Goal: Information Seeking & Learning: Learn about a topic

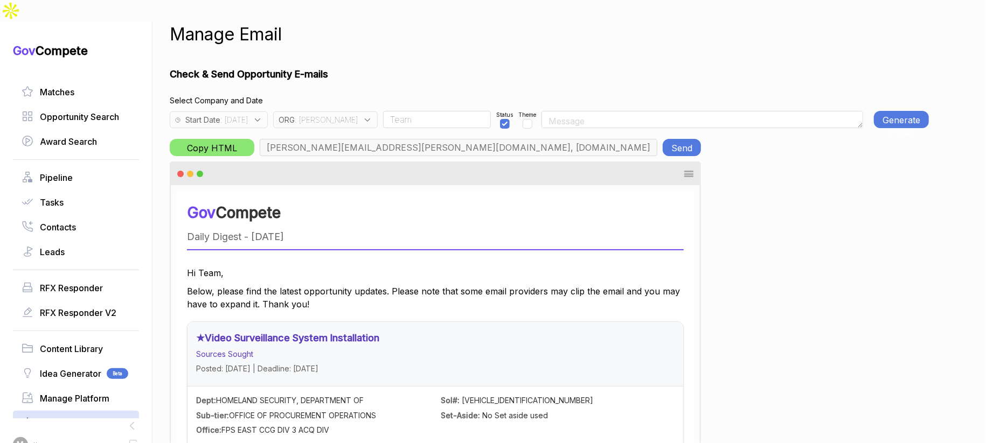
scroll to position [74, 0]
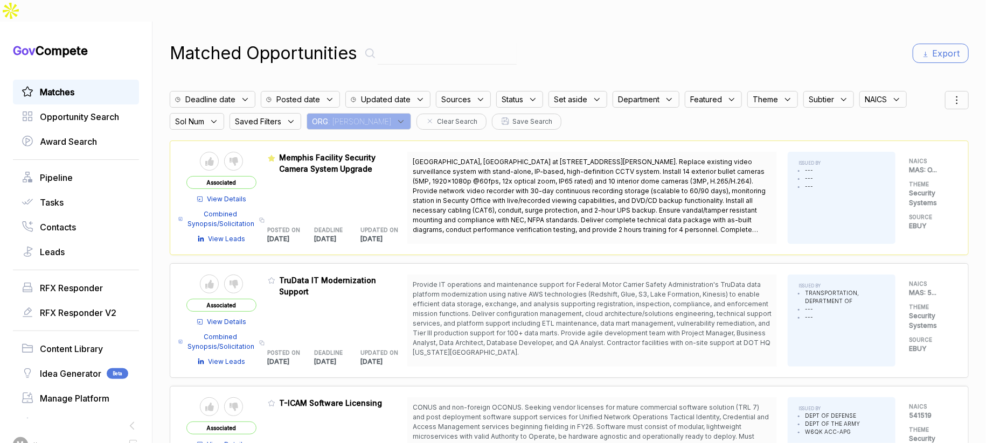
click at [396, 117] on icon at bounding box center [401, 122] width 10 height 10
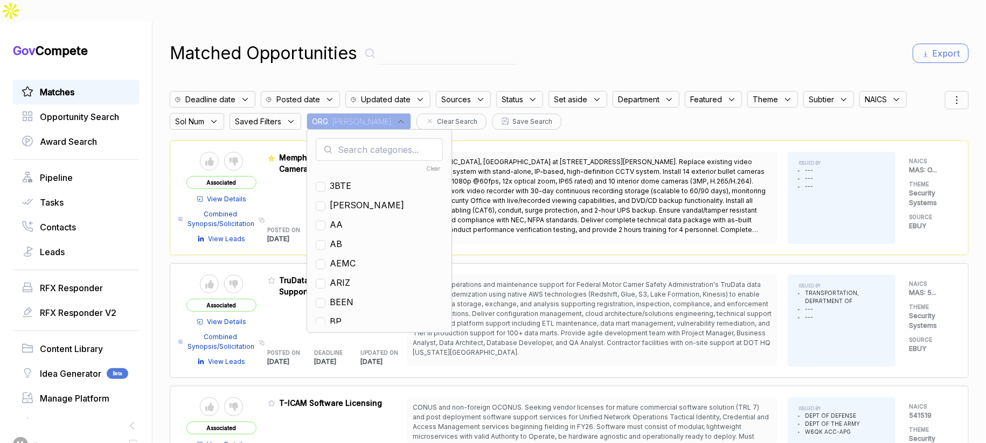
click at [360, 138] on input "text" at bounding box center [379, 149] width 127 height 23
drag, startPoint x: 339, startPoint y: 222, endPoint x: 414, endPoint y: 154, distance: 101.8
click at [339, 238] on span "EN" at bounding box center [336, 244] width 12 height 13
checkbox input "true"
click at [577, 40] on div "Matched Opportunities Export" at bounding box center [569, 53] width 799 height 26
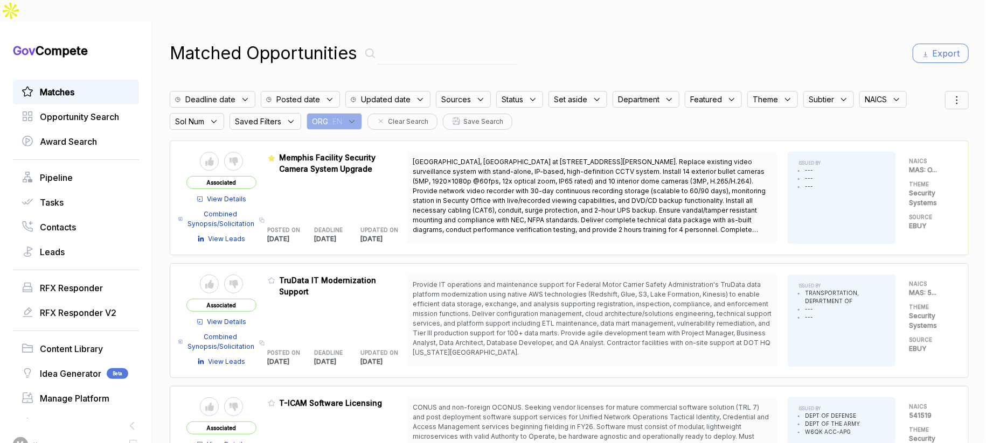
click at [950, 94] on icon at bounding box center [956, 100] width 13 height 13
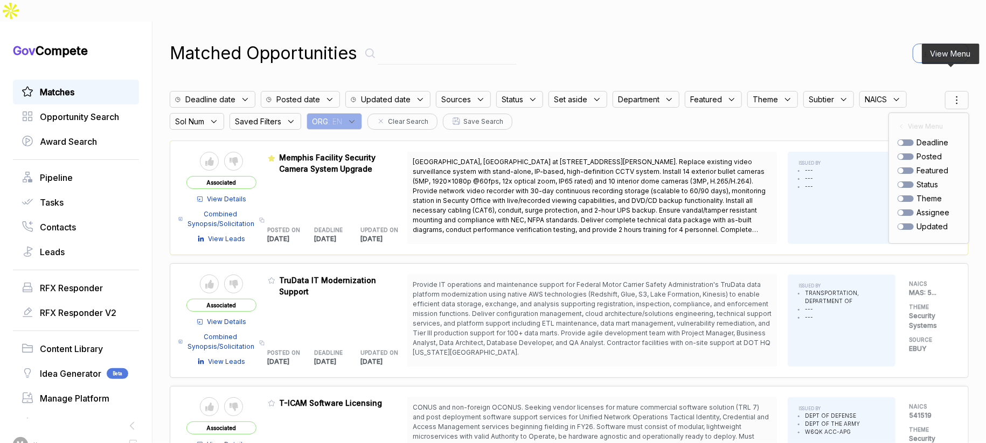
click at [903, 151] on div "posted" at bounding box center [928, 156] width 62 height 11
click at [903, 154] on div at bounding box center [905, 157] width 16 height 6
checkbox input "true"
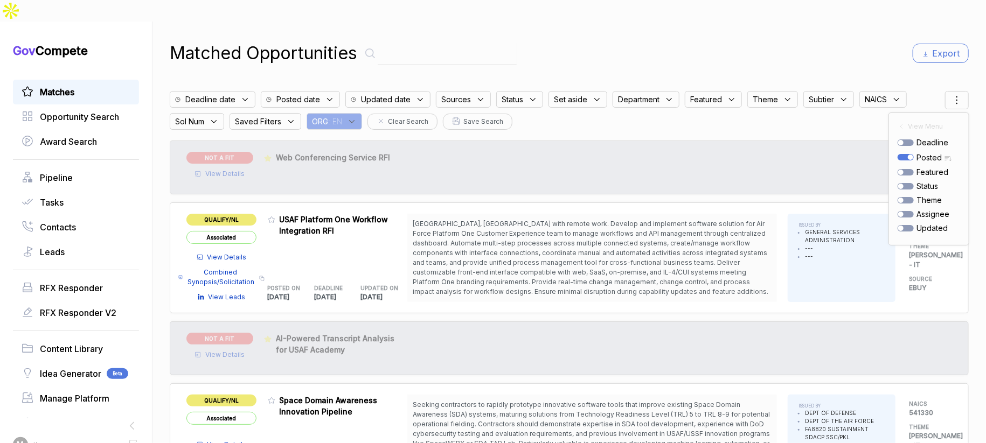
click at [836, 40] on div "Matched Opportunities Export" at bounding box center [569, 53] width 799 height 26
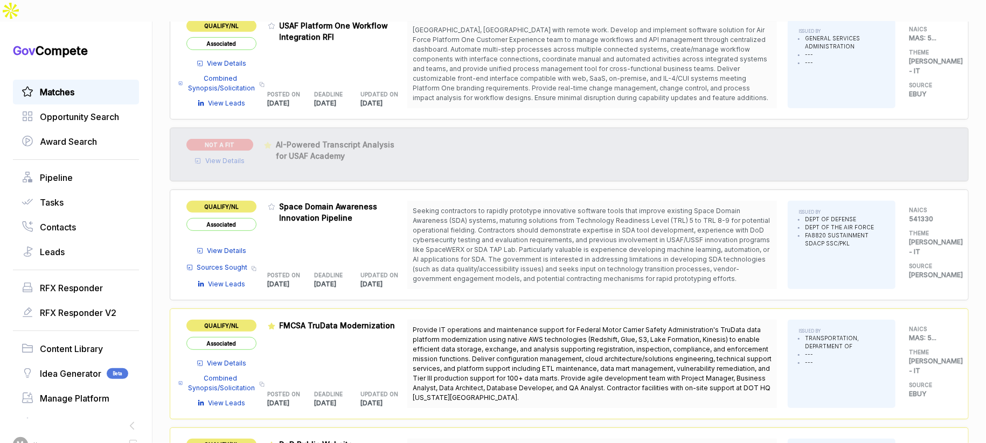
scroll to position [230, 0]
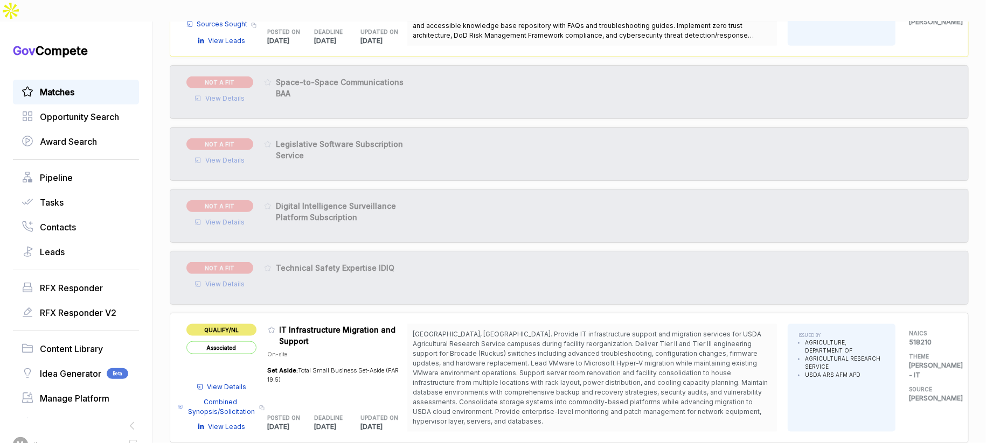
scroll to position [792, 0]
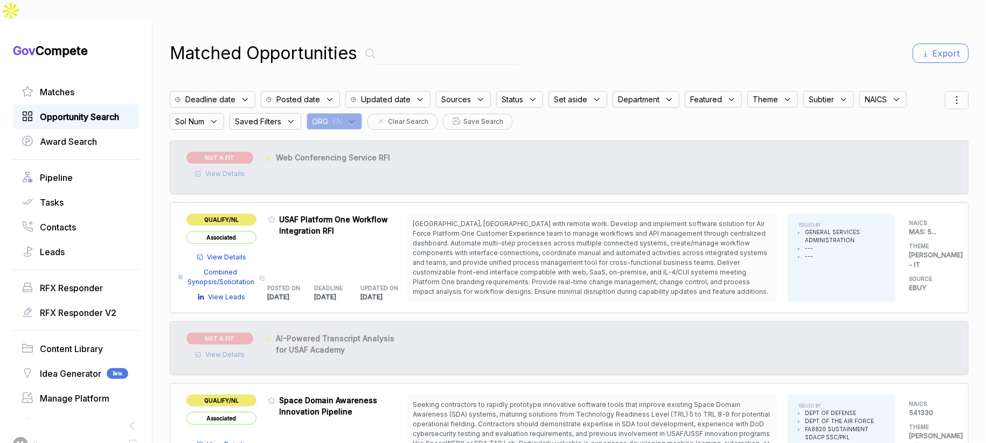
click at [87, 110] on span "Opportunity Search" at bounding box center [79, 116] width 79 height 13
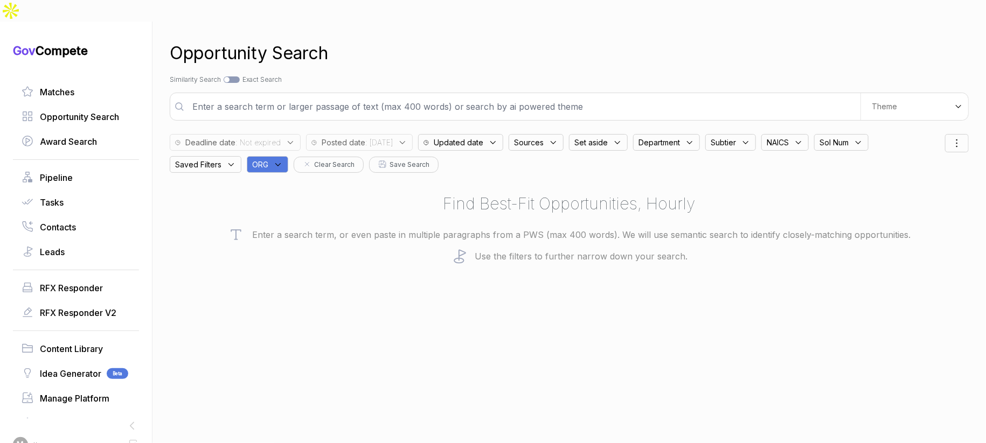
drag, startPoint x: 297, startPoint y: 142, endPoint x: 291, endPoint y: 142, distance: 5.9
click at [294, 151] on div "ORG" at bounding box center [270, 162] width 47 height 22
click at [288, 156] on div "ORG" at bounding box center [267, 164] width 41 height 17
click at [287, 182] on input "text" at bounding box center [319, 193] width 127 height 23
click at [281, 270] on span "EN" at bounding box center [276, 276] width 12 height 13
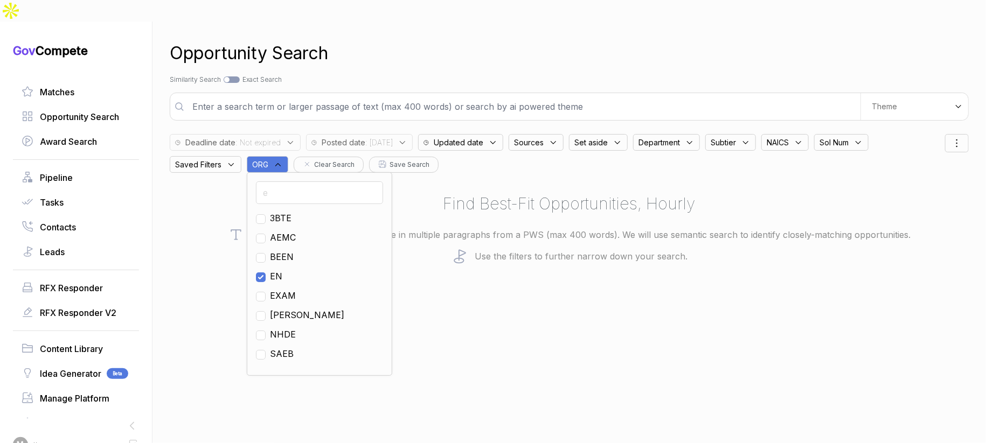
checkbox input "true"
drag, startPoint x: 227, startPoint y: 242, endPoint x: 245, endPoint y: 224, distance: 25.9
click at [228, 241] on div "Opportunity Search Search by Topic Relevance Similarity Search Search by Exact …" at bounding box center [569, 243] width 799 height 443
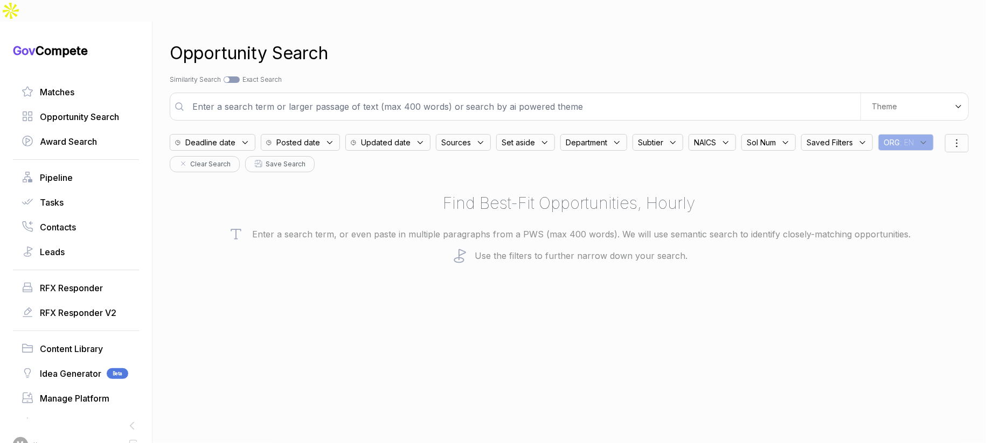
click at [329, 138] on icon at bounding box center [330, 143] width 10 height 10
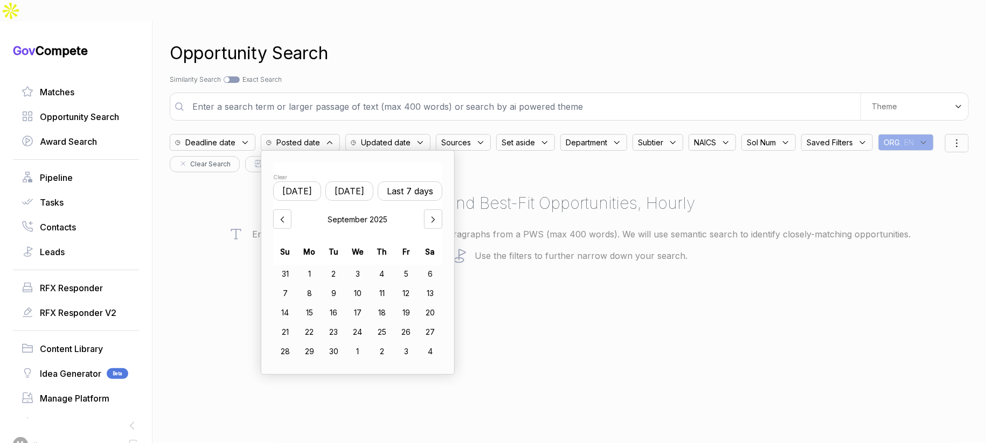
click at [357, 182] on button "Yesterday" at bounding box center [349, 191] width 48 height 19
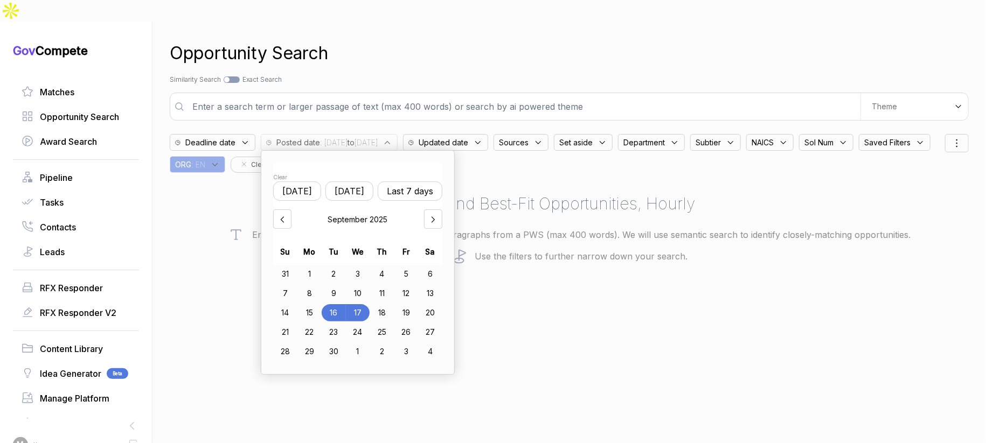
drag, startPoint x: 435, startPoint y: 54, endPoint x: 604, endPoint y: 61, distance: 169.3
click at [435, 75] on div "Search by Topic Relevance Similarity Search Search by Exact Keyword Match Exact…" at bounding box center [569, 80] width 799 height 10
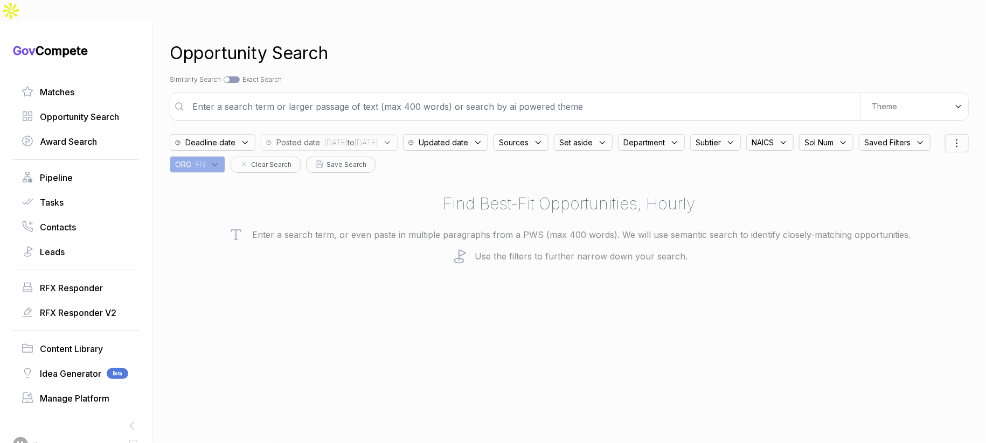
click at [904, 93] on div "Theme" at bounding box center [914, 106] width 108 height 27
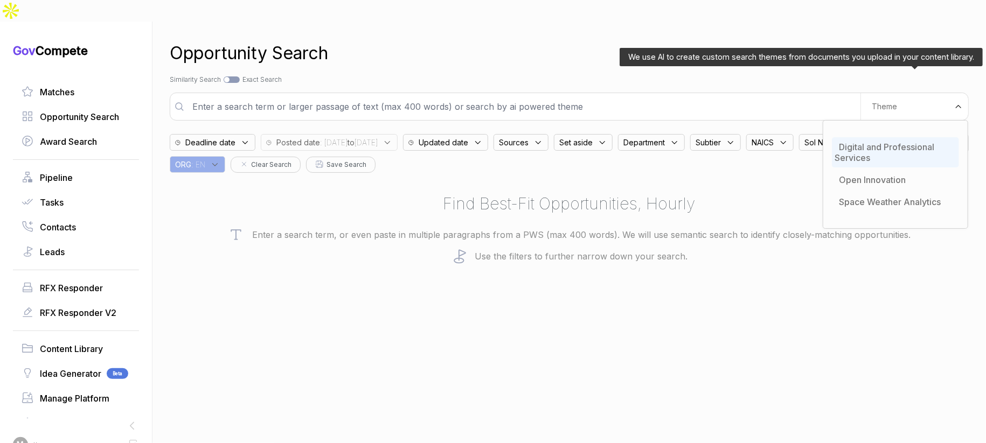
click at [883, 142] on span "Digital and Professional Services" at bounding box center [884, 153] width 100 height 22
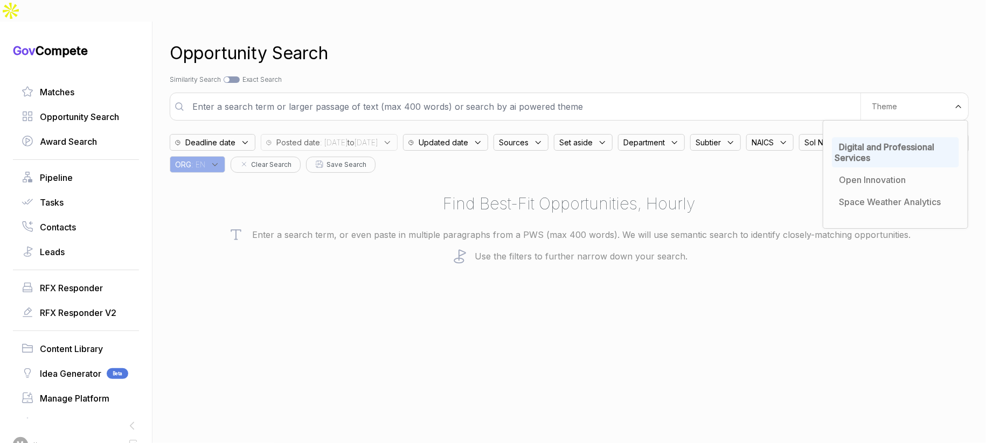
click at [732, 40] on div "Opportunity Search" at bounding box center [569, 53] width 799 height 26
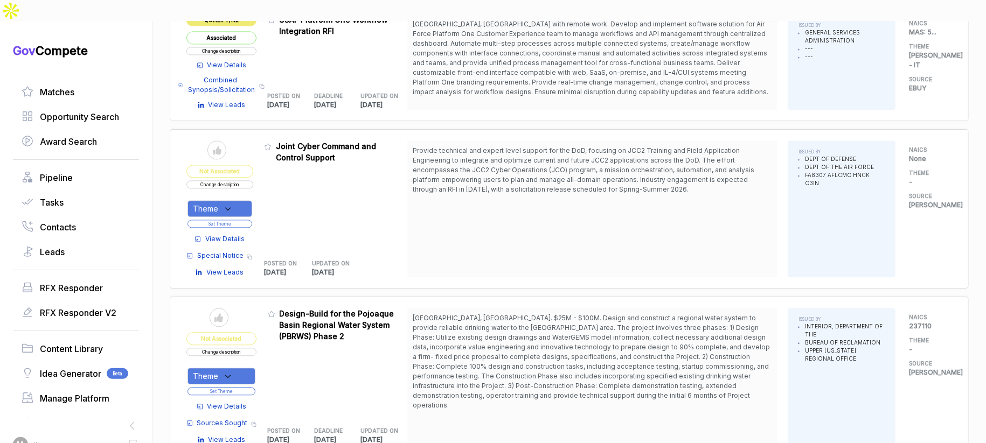
scroll to position [1377, 0]
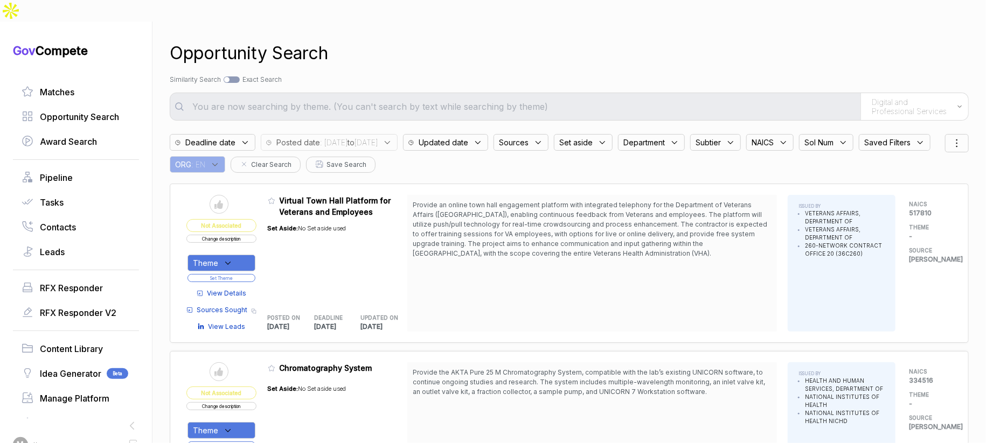
click at [528, 137] on span "Sources" at bounding box center [514, 142] width 30 height 11
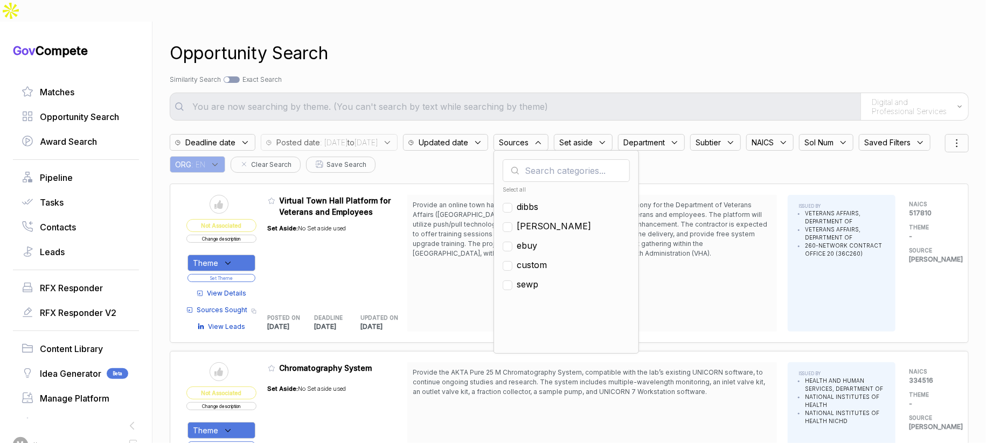
drag, startPoint x: 565, startPoint y: 226, endPoint x: 583, endPoint y: 176, distance: 53.3
click at [537, 239] on span "ebuy" at bounding box center [527, 245] width 20 height 13
checkbox input "true"
click at [622, 40] on div "Opportunity Search" at bounding box center [569, 53] width 799 height 26
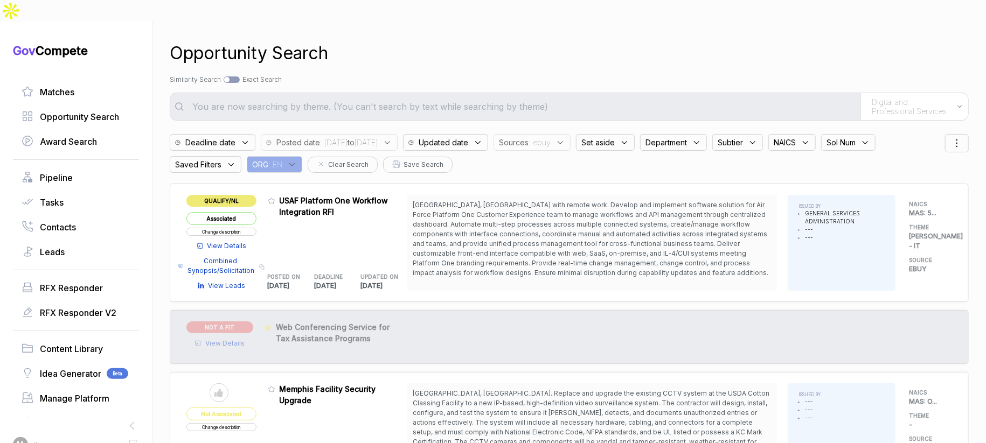
drag, startPoint x: 236, startPoint y: 58, endPoint x: 246, endPoint y: 62, distance: 11.1
click at [236, 76] on div at bounding box center [232, 79] width 16 height 6
checkbox input "true"
type input "Digital and Professional Services"
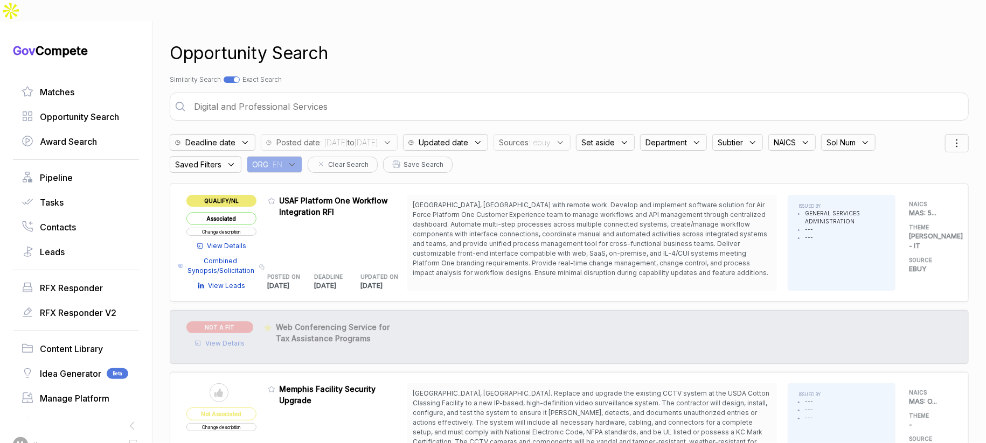
click at [340, 96] on input "Digital and Professional Services" at bounding box center [576, 107] width 778 height 22
click at [341, 96] on input "Digital and Professional Services" at bounding box center [576, 107] width 778 height 22
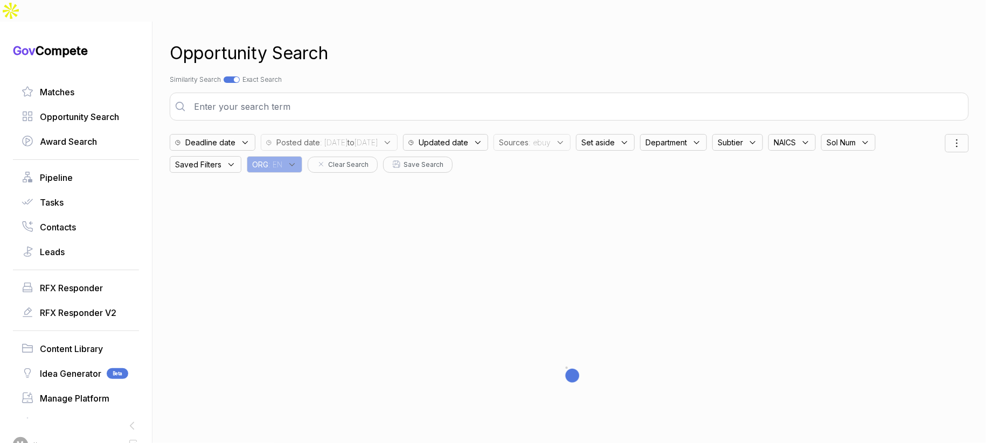
click at [451, 40] on div "Opportunity Search" at bounding box center [569, 53] width 799 height 26
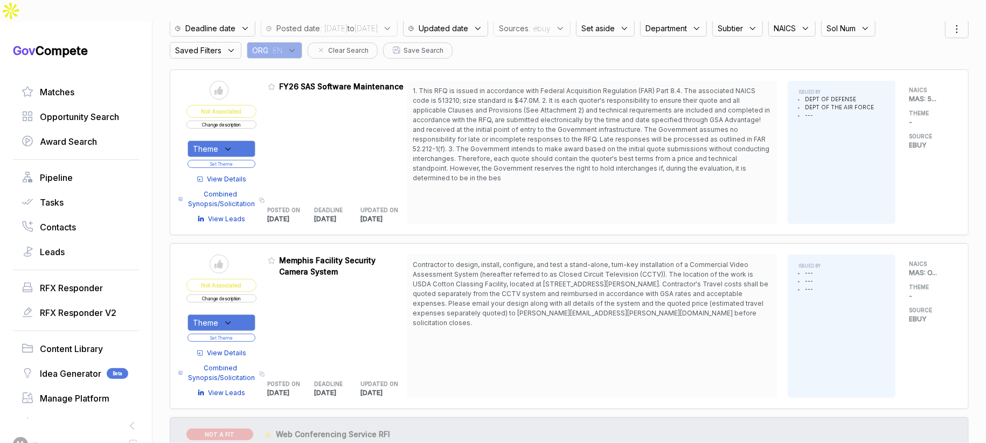
scroll to position [24, 0]
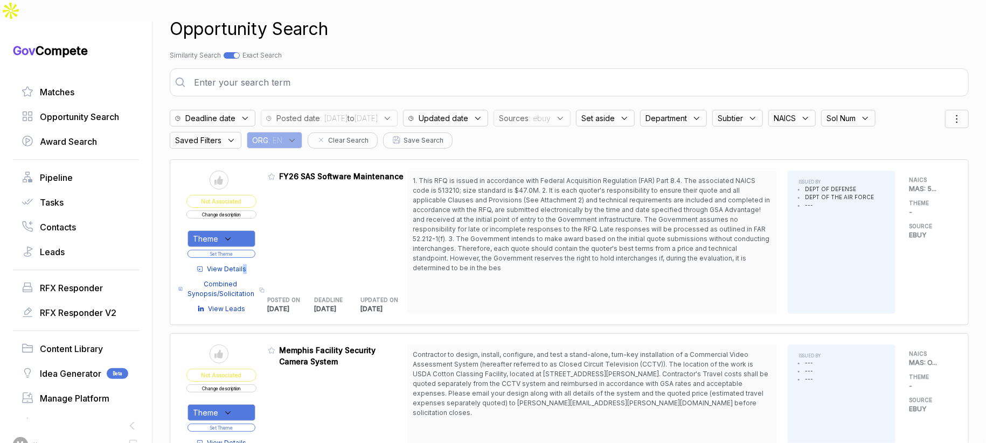
click at [249, 259] on div "View Details Combined Synopsis/Solicitation Copy link View Leads" at bounding box center [221, 286] width 70 height 55
click at [247, 264] on span "View Details" at bounding box center [226, 269] width 39 height 10
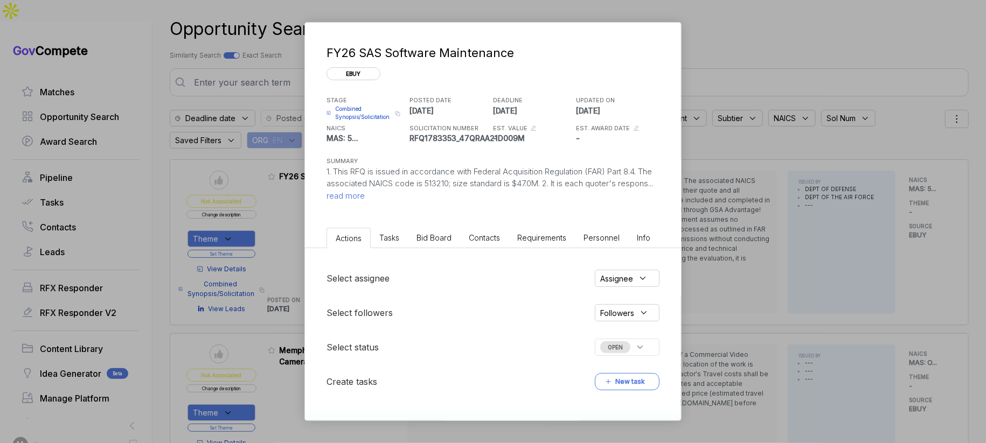
drag, startPoint x: 406, startPoint y: 247, endPoint x: 414, endPoint y: 247, distance: 8.1
click at [406, 247] on ul "Actions Tasks Bid Board Contacts Requirements Personnel Info" at bounding box center [493, 236] width 376 height 25
click at [420, 246] on li "Bid Board" at bounding box center [434, 238] width 52 height 20
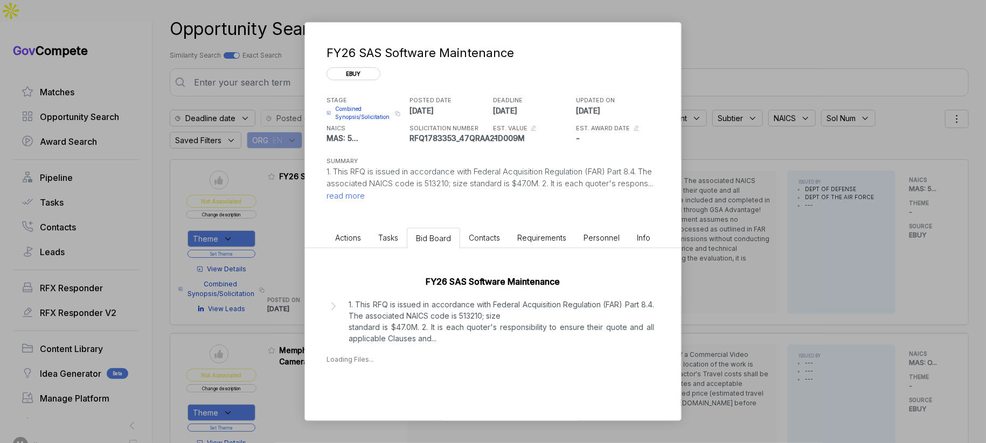
click at [403, 329] on p "1. This RFQ is issued in accordance with Federal Acquisition Regulation (FAR) P…" at bounding box center [501, 321] width 305 height 45
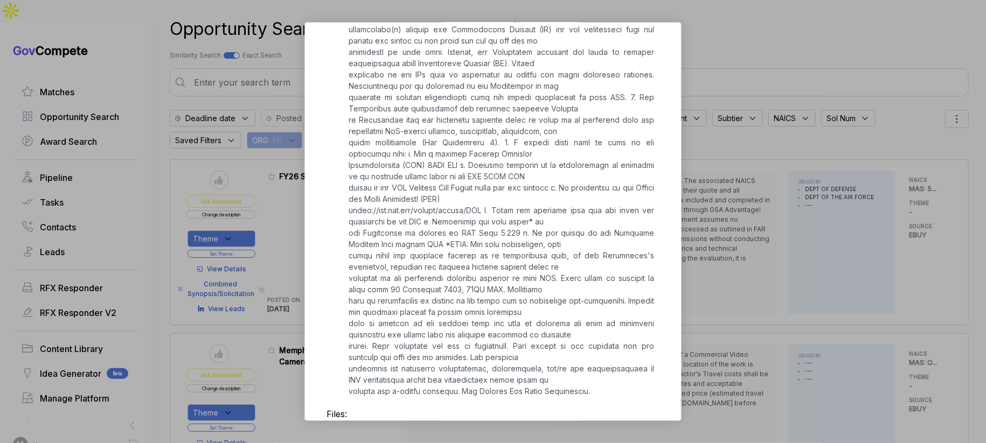
scroll to position [509, 0]
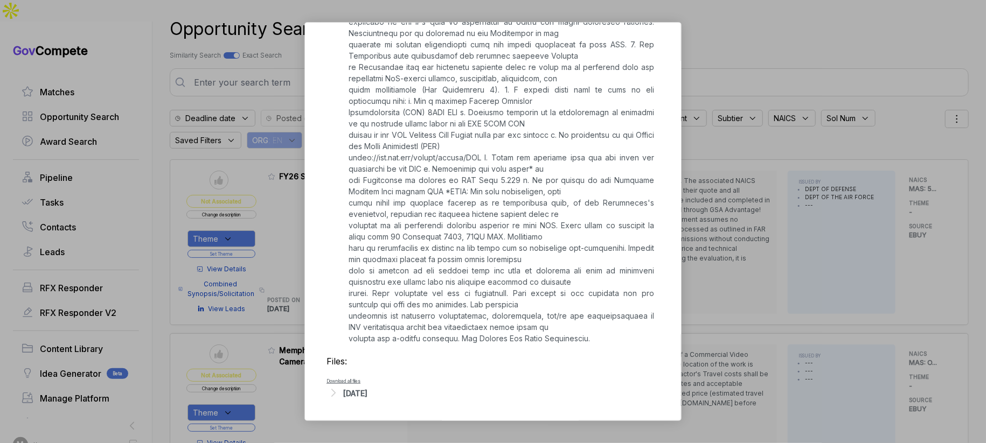
drag, startPoint x: 371, startPoint y: 391, endPoint x: 378, endPoint y: 386, distance: 8.2
click at [367, 390] on div "Sep 17, 2025" at bounding box center [355, 393] width 24 height 11
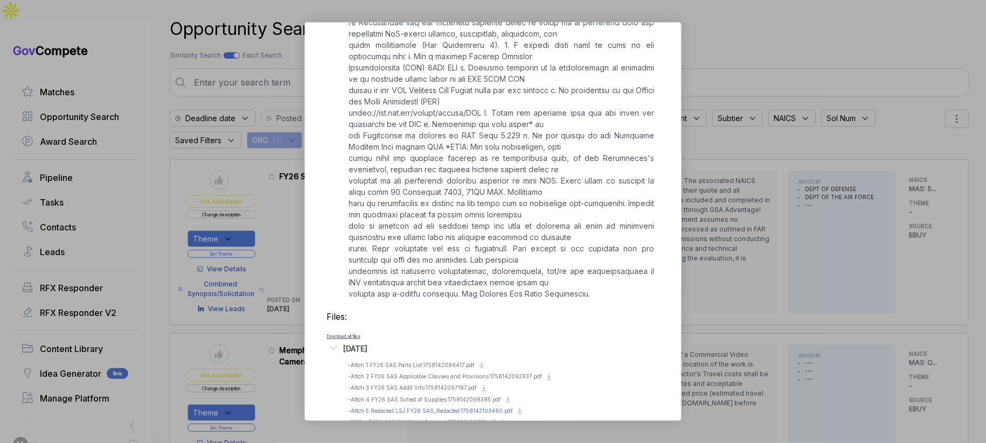
scroll to position [580, 0]
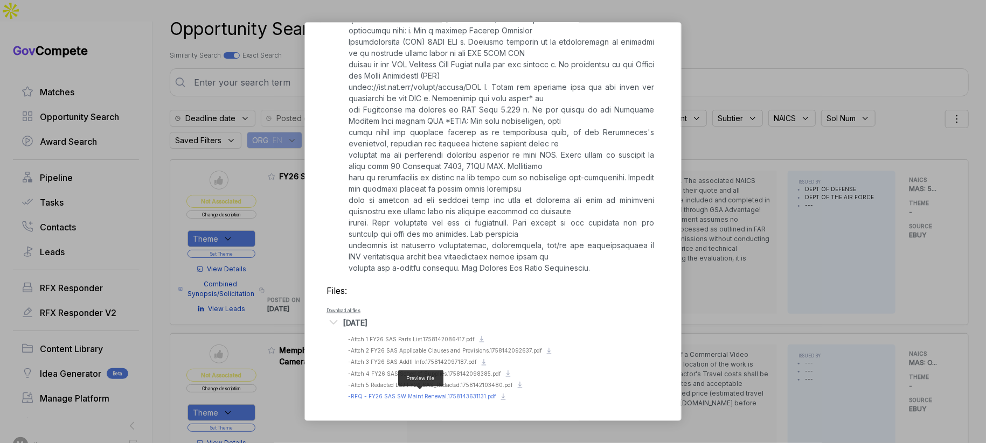
click at [441, 393] on span "- RFQ - FY26 SAS SW Maint Renewal.1758143631131.pdf" at bounding box center [422, 396] width 148 height 6
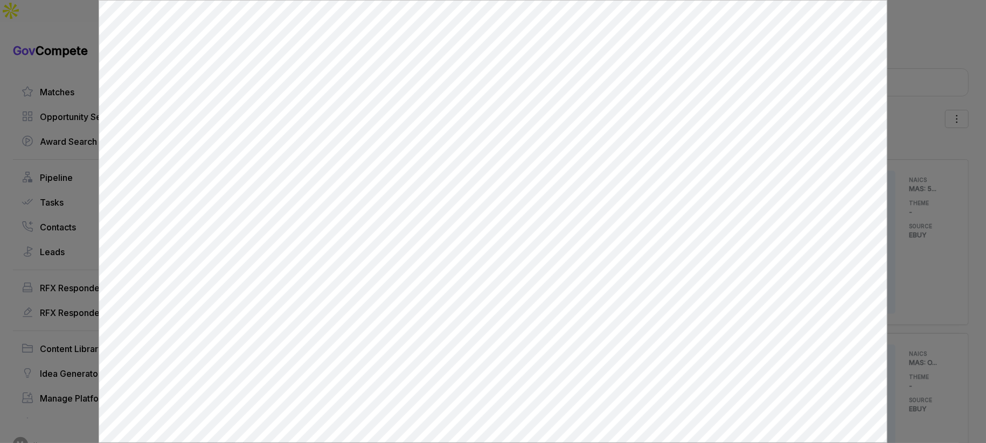
scroll to position [0, 0]
click at [912, 199] on div at bounding box center [493, 221] width 986 height 443
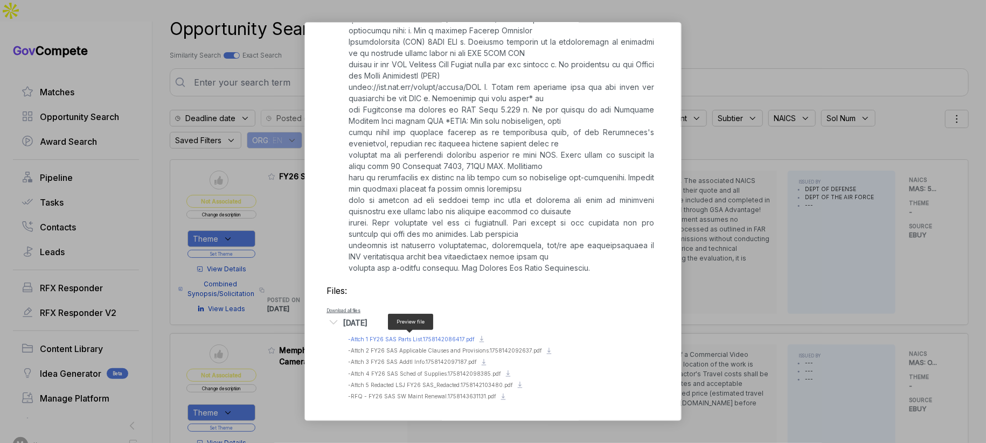
click at [424, 340] on span "- Attch 1 FY26 SAS Parts List.1758142086417.pdf" at bounding box center [411, 339] width 127 height 6
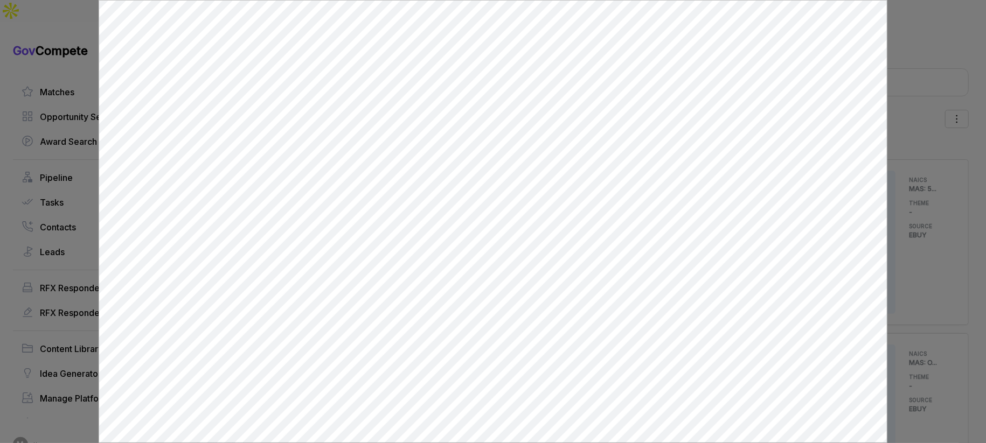
click at [894, 294] on div at bounding box center [493, 221] width 986 height 443
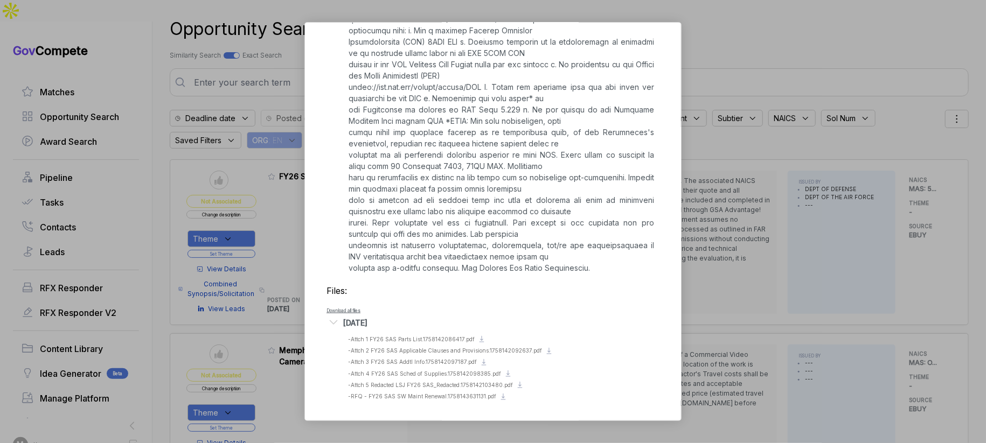
click at [894, 294] on div "FY26 SAS Software Maintenance ebuy STAGE Combined Synopsis/Solicitation Copy li…" at bounding box center [493, 221] width 986 height 443
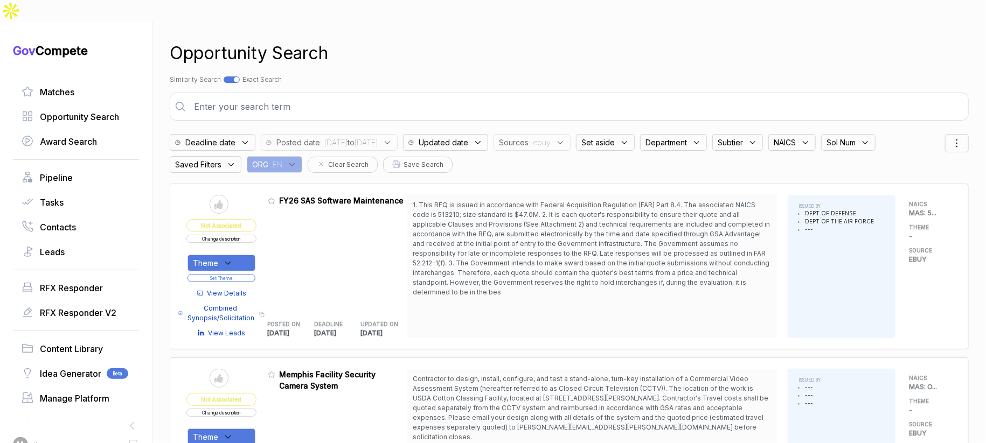
click at [262, 96] on input "text" at bounding box center [576, 107] width 778 height 22
drag, startPoint x: 319, startPoint y: 50, endPoint x: 298, endPoint y: 54, distance: 21.6
click at [319, 50] on div "Opportunity Search Search by Topic Relevance Similarity Search Search by Exact …" at bounding box center [569, 243] width 799 height 443
click at [239, 77] on div at bounding box center [236, 79] width 5 height 5
checkbox input "false"
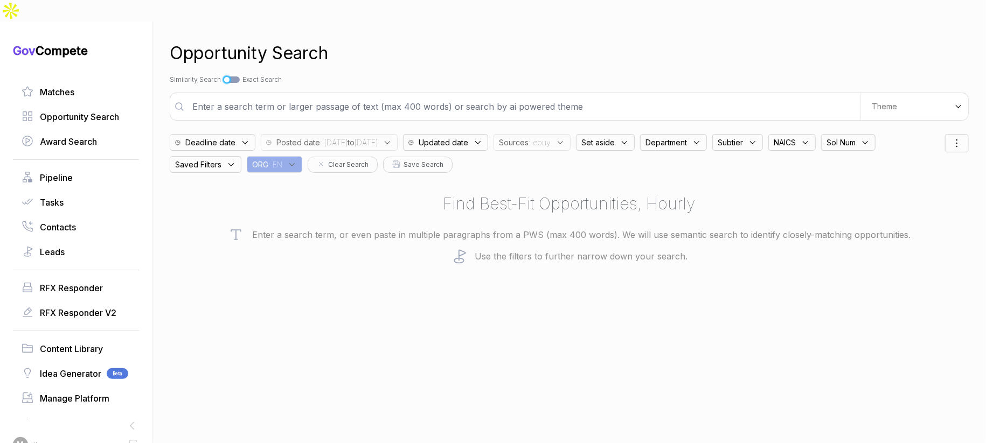
click at [282, 159] on span ": EN" at bounding box center [275, 164] width 14 height 11
click at [301, 182] on input "text" at bounding box center [319, 193] width 127 height 23
type input "mh"
click at [285, 222] on span "MH" at bounding box center [277, 228] width 15 height 13
checkbox input "true"
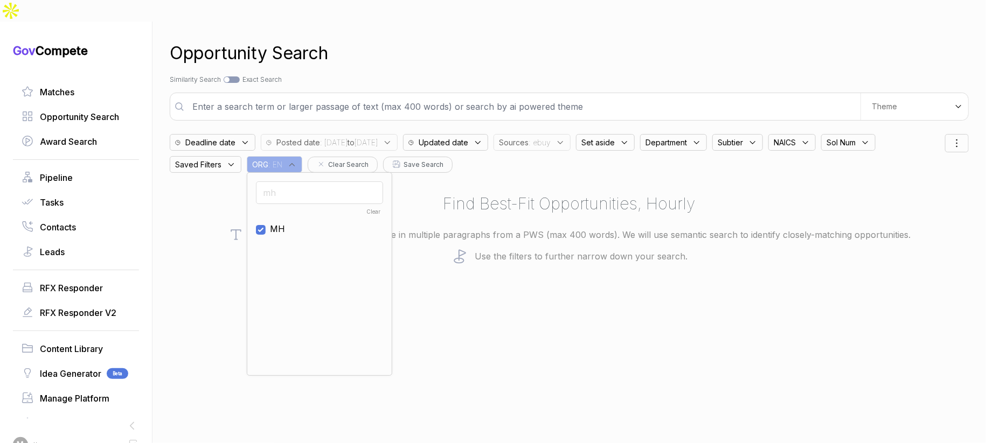
drag, startPoint x: 445, startPoint y: 52, endPoint x: 572, endPoint y: 62, distance: 127.6
click at [457, 53] on div "Opportunity Search Search by Topic Relevance Similarity Search Search by Exact …" at bounding box center [569, 243] width 799 height 443
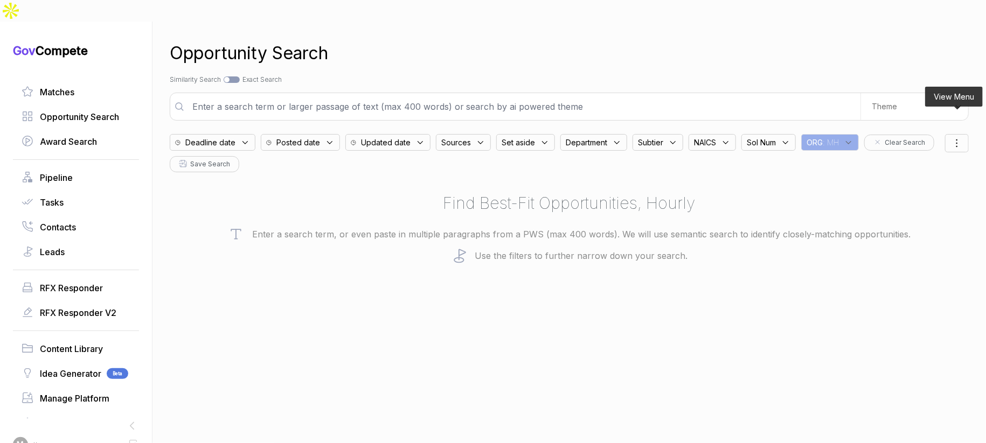
drag, startPoint x: 950, startPoint y: 121, endPoint x: 949, endPoint y: 128, distance: 6.6
click at [950, 137] on icon at bounding box center [956, 143] width 13 height 13
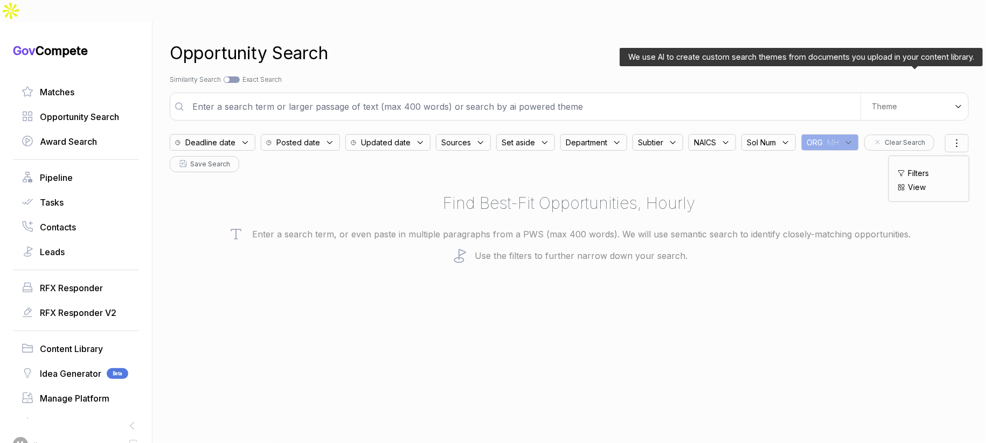
click at [873, 49] on div "Opportunity Search Search by Topic Relevance Similarity Search Search by Exact …" at bounding box center [569, 243] width 799 height 443
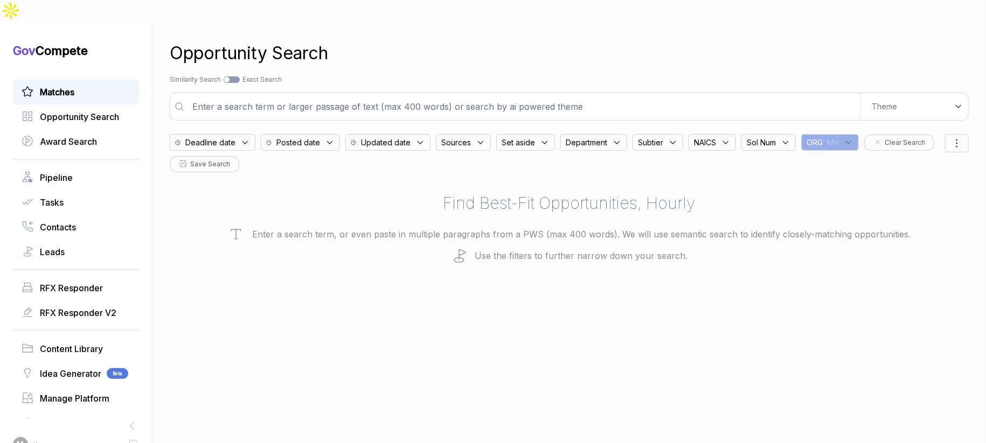
click at [104, 80] on div "Matches" at bounding box center [76, 92] width 126 height 25
click at [100, 86] on link "Matches" at bounding box center [76, 92] width 109 height 13
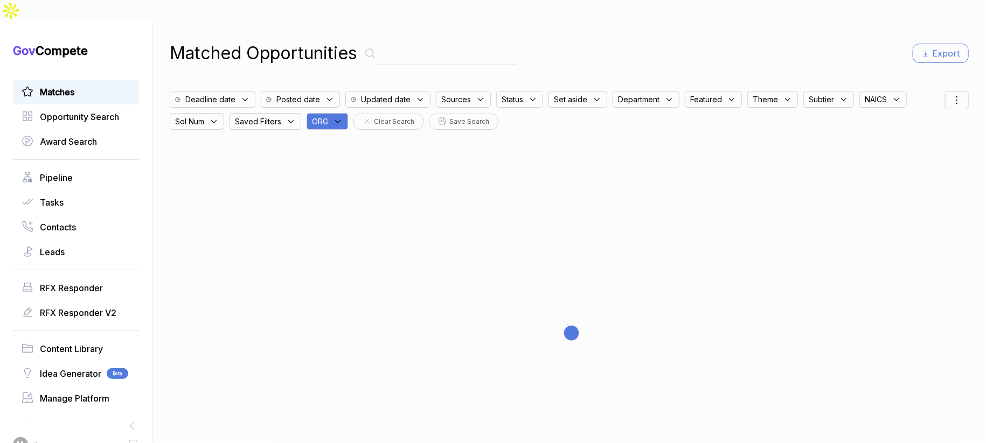
drag, startPoint x: 336, startPoint y: 99, endPoint x: 369, endPoint y: 123, distance: 41.2
click at [346, 109] on div "Matched Opportunities Export Deadline date Posted date Updated date Sources Sta…" at bounding box center [569, 243] width 799 height 443
click at [370, 130] on div at bounding box center [569, 333] width 799 height 406
click at [336, 113] on div "ORG" at bounding box center [327, 121] width 41 height 17
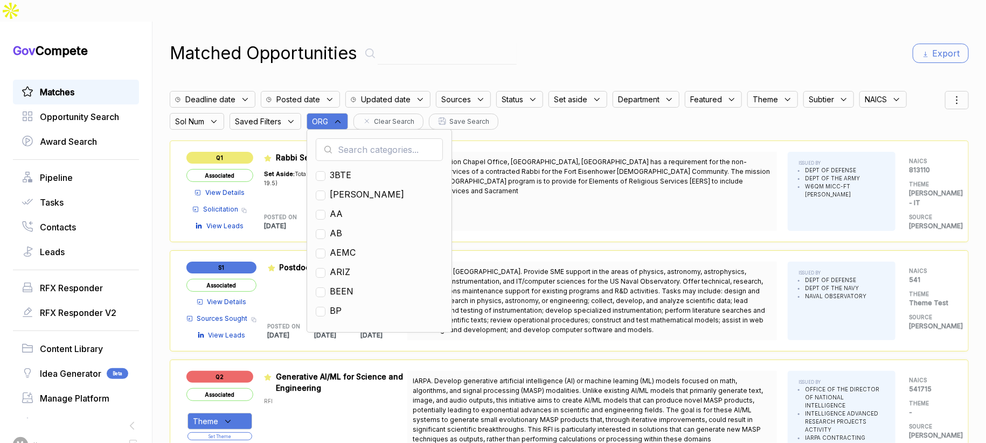
click at [356, 138] on input "text" at bounding box center [379, 149] width 127 height 23
type input "mh"
click at [344, 169] on span "MH" at bounding box center [337, 175] width 15 height 13
checkbox input "true"
drag, startPoint x: 654, startPoint y: 48, endPoint x: 779, endPoint y: 54, distance: 125.6
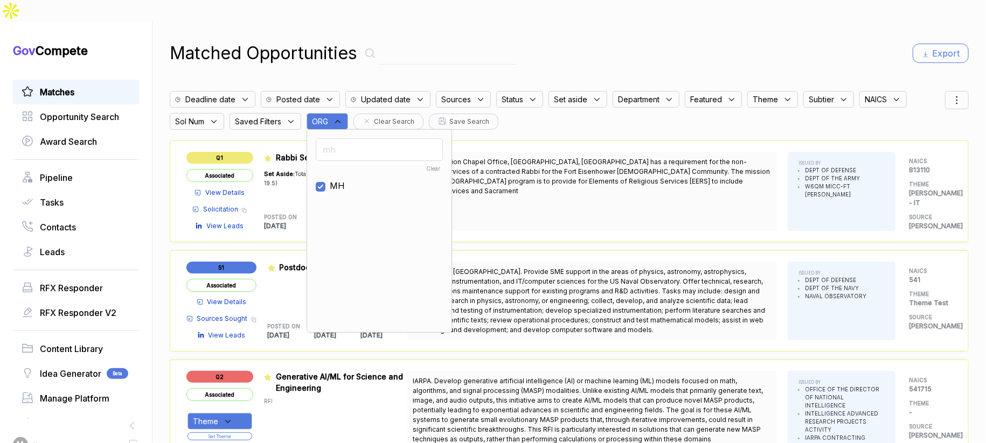
click at [664, 49] on div "Matched Opportunities Export Deadline date Posted date Updated date Sources Sta…" at bounding box center [569, 243] width 799 height 443
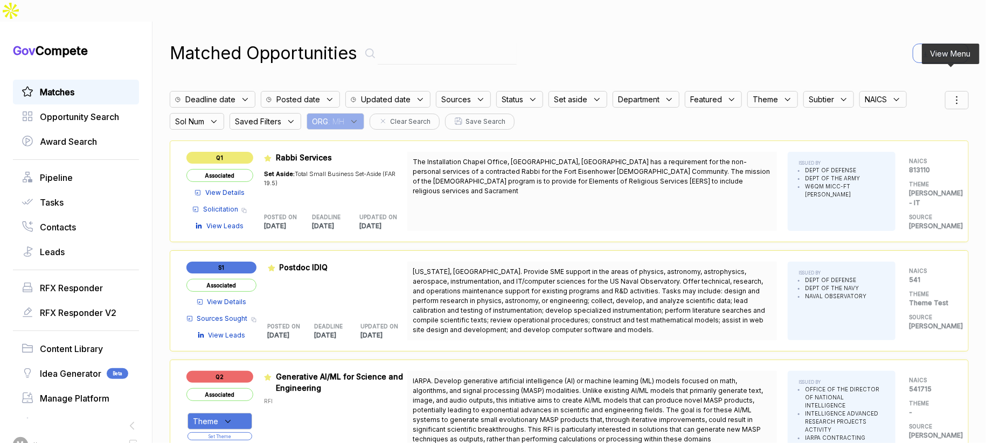
click at [945, 91] on div at bounding box center [957, 100] width 24 height 18
click at [913, 138] on span "Sorting" at bounding box center [920, 143] width 25 height 11
click at [903, 154] on div at bounding box center [905, 157] width 16 height 6
checkbox input "true"
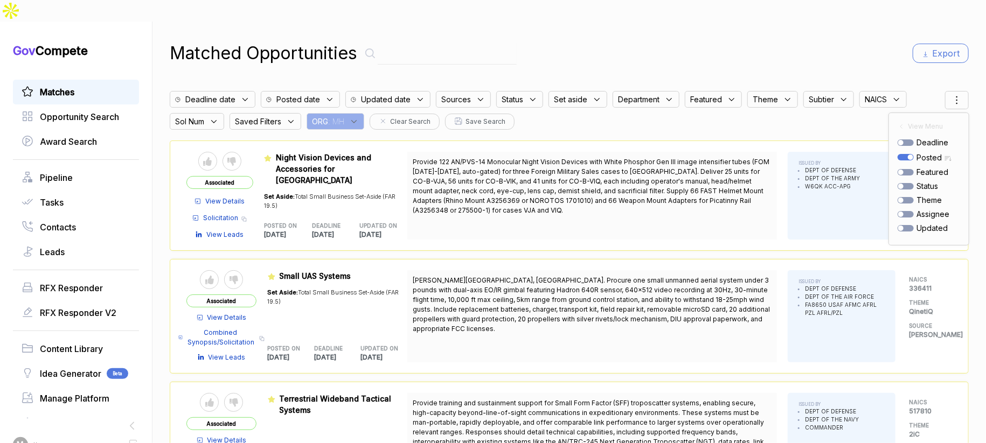
click at [753, 41] on div "Matched Opportunities Export" at bounding box center [569, 53] width 799 height 26
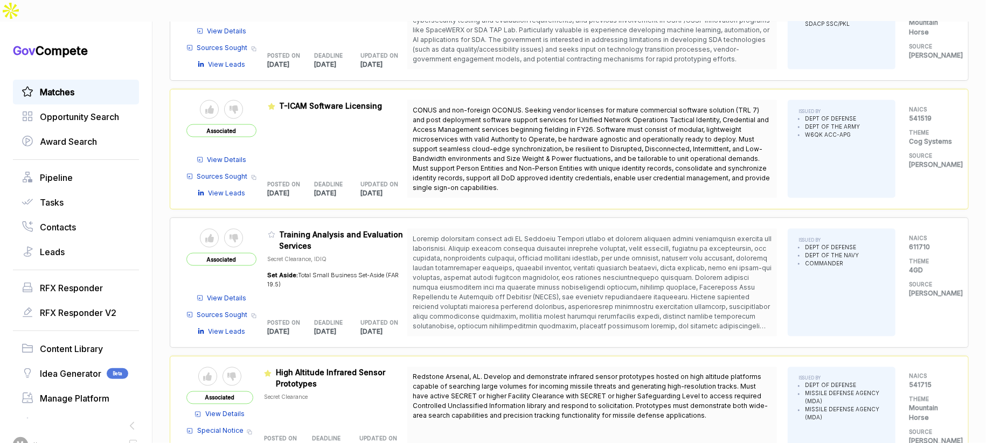
scroll to position [903, 0]
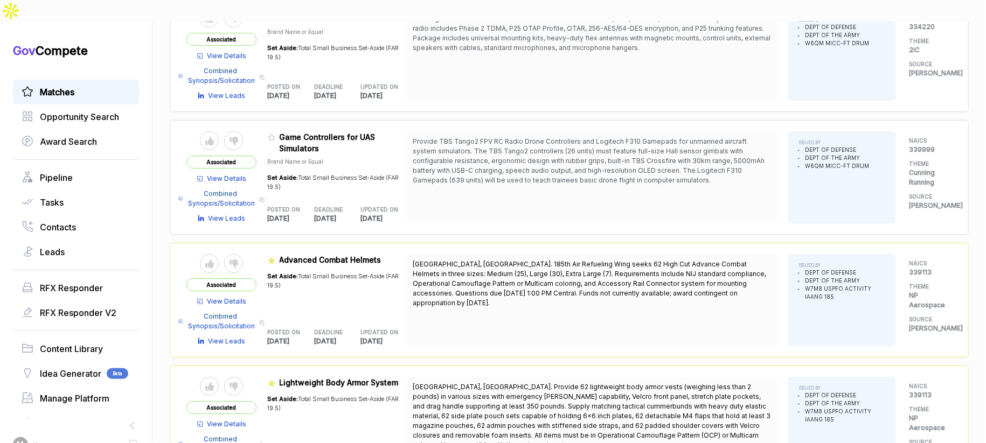
scroll to position [2111, 0]
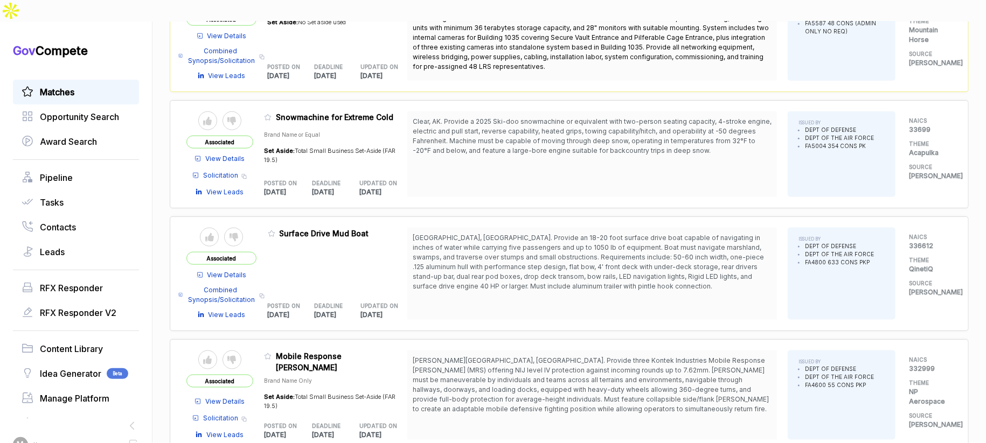
scroll to position [3322, 0]
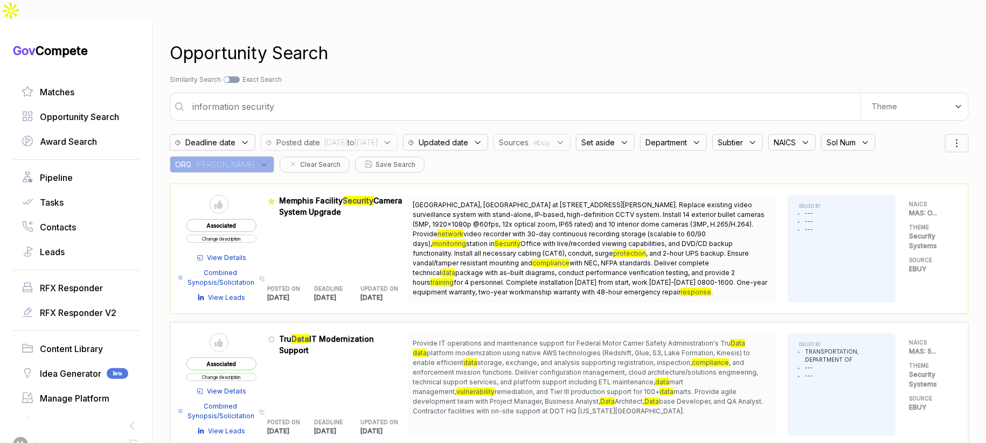
scroll to position [2, 0]
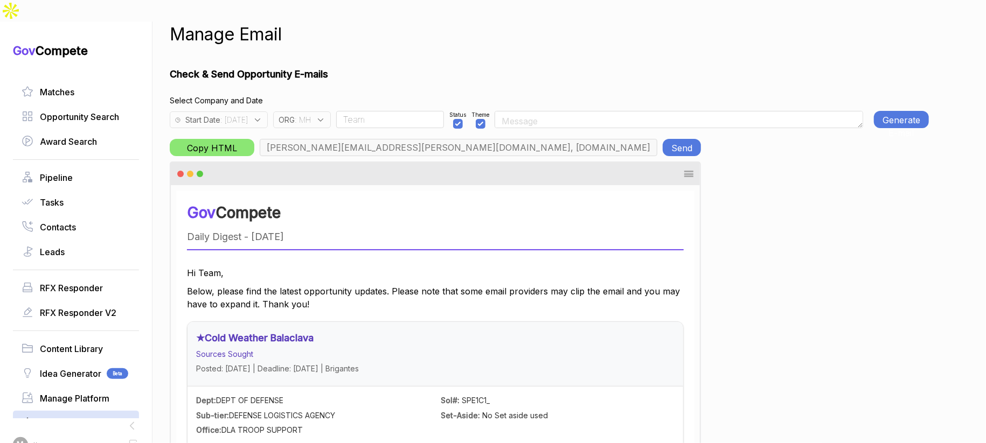
scroll to position [0, 3832]
